Goal: Navigation & Orientation: Find specific page/section

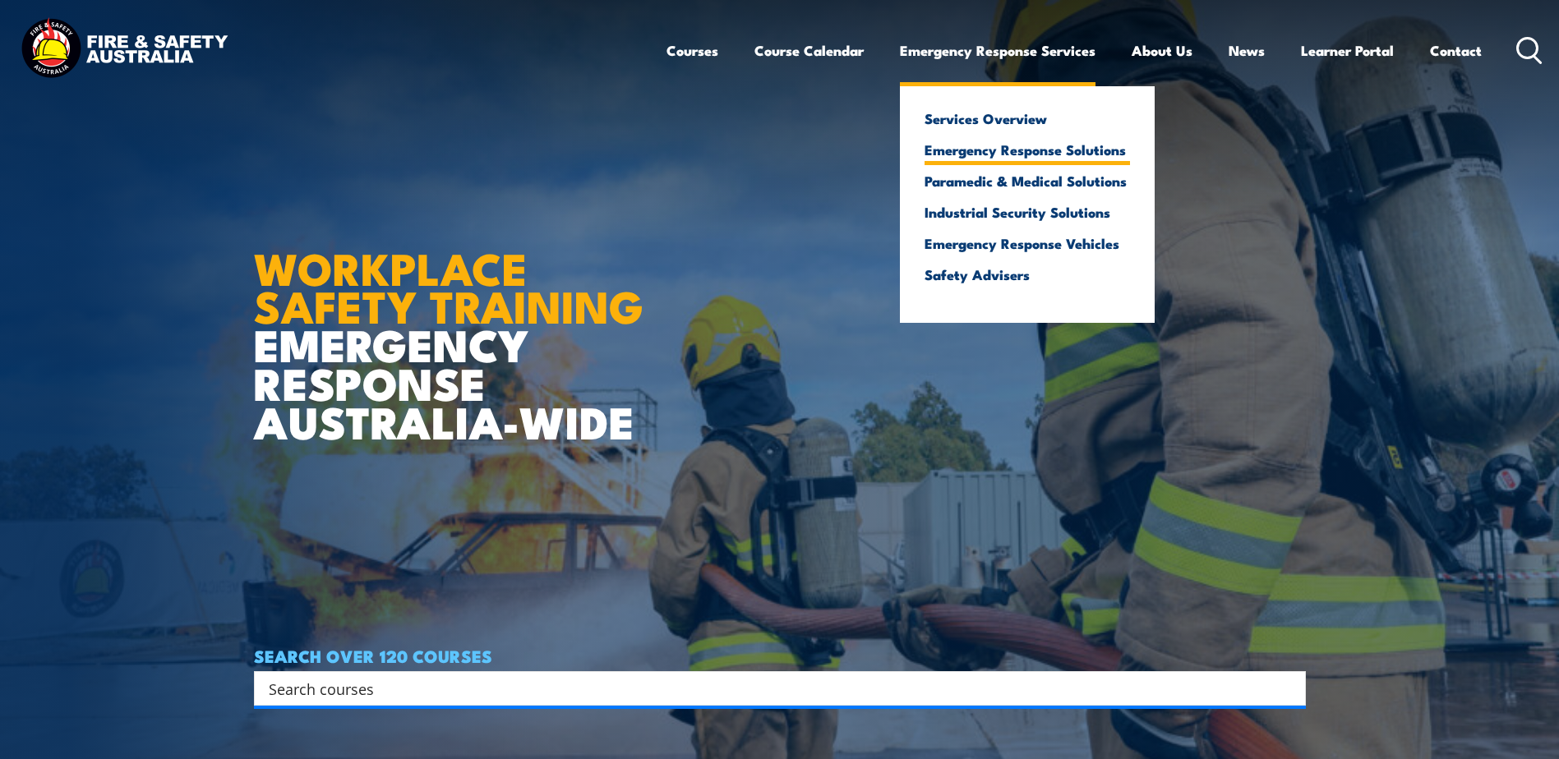
click at [1025, 146] on link "Emergency Response Solutions" at bounding box center [1026, 149] width 205 height 15
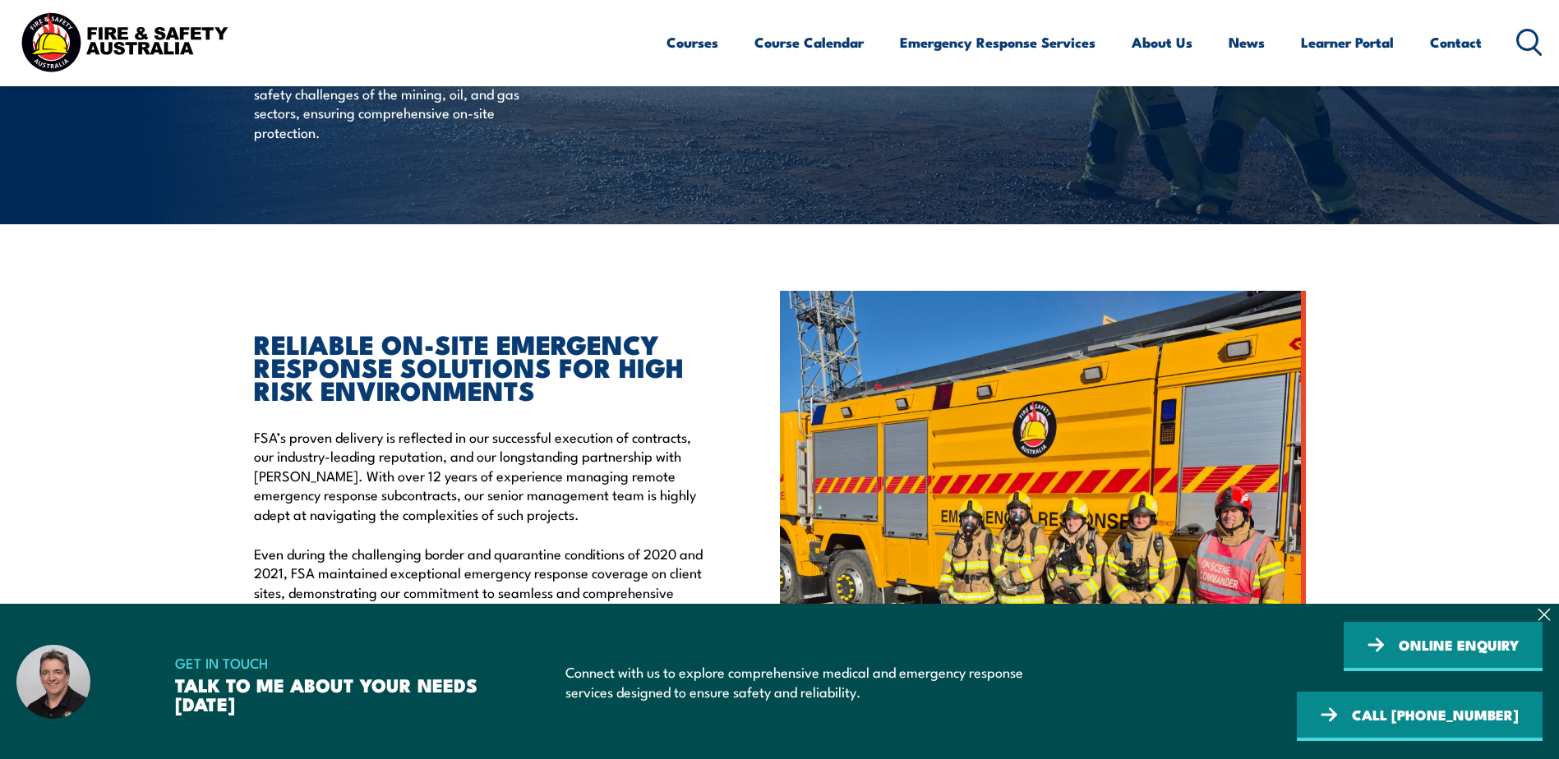
scroll to position [329, 0]
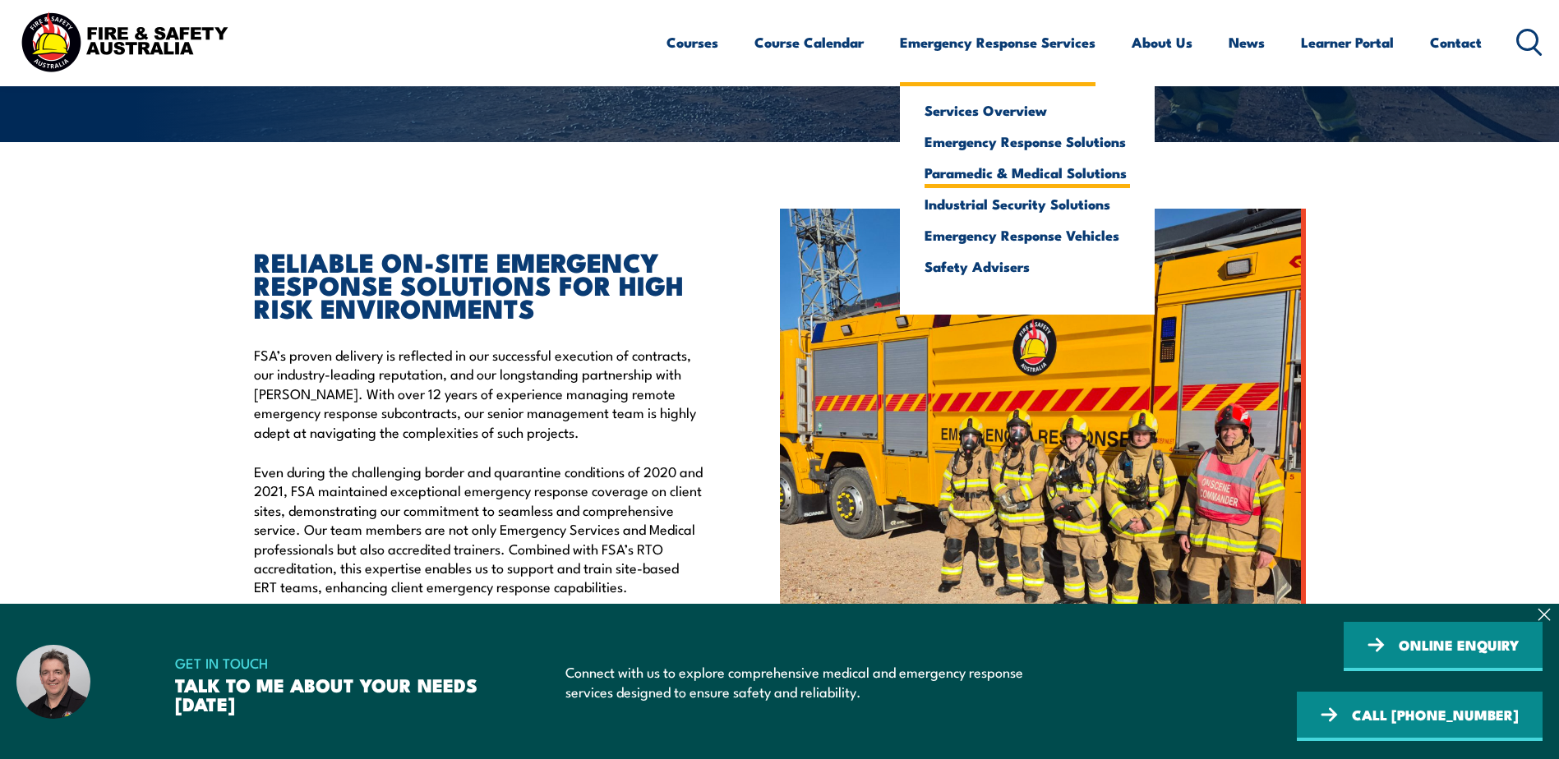
click at [1039, 165] on link "Paramedic & Medical Solutions" at bounding box center [1026, 172] width 205 height 15
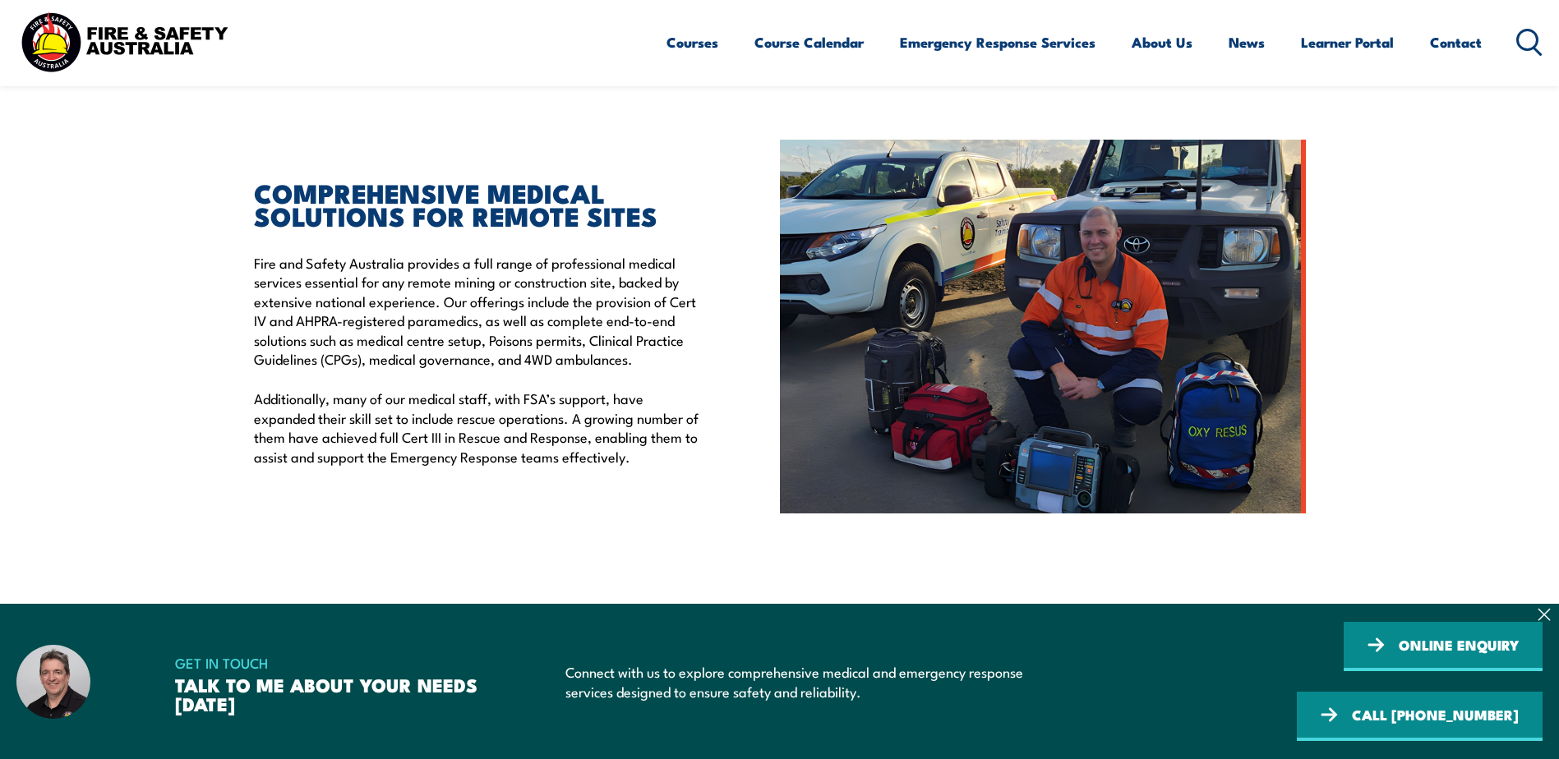
scroll to position [493, 0]
